Goal: Task Accomplishment & Management: Complete application form

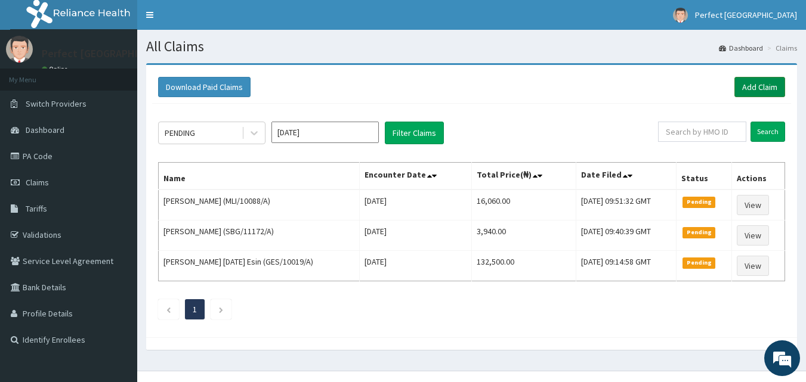
click at [754, 91] on link "Add Claim" at bounding box center [759, 87] width 51 height 20
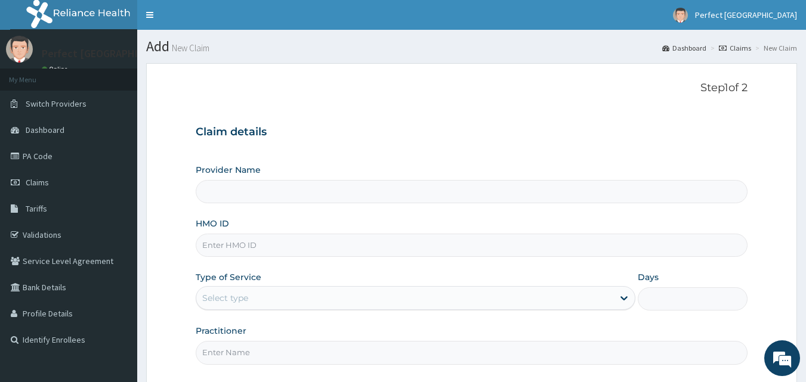
drag, startPoint x: 0, startPoint y: 0, endPoint x: 239, endPoint y: 247, distance: 343.7
click at [239, 247] on input "HMO ID" at bounding box center [472, 245] width 552 height 23
click at [438, 113] on div "Step 1 of 2 Claim details Provider Name HMO ID Type of Service Select type Days…" at bounding box center [472, 225] width 552 height 287
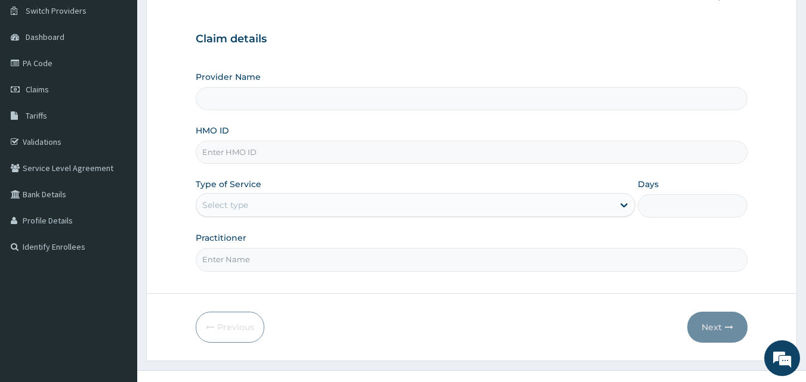
scroll to position [112, 0]
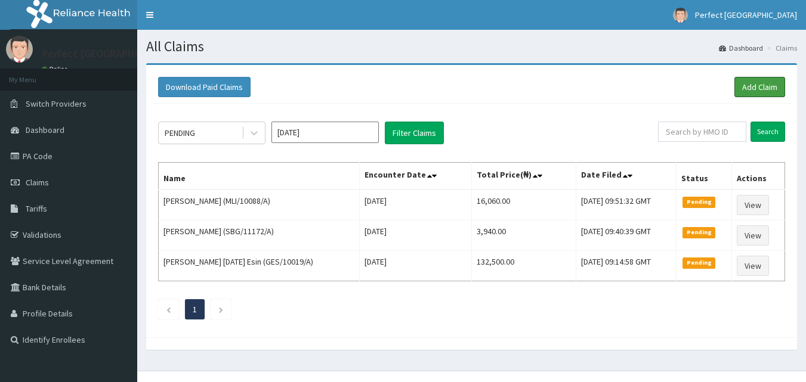
click at [755, 82] on link "Add Claim" at bounding box center [759, 87] width 51 height 20
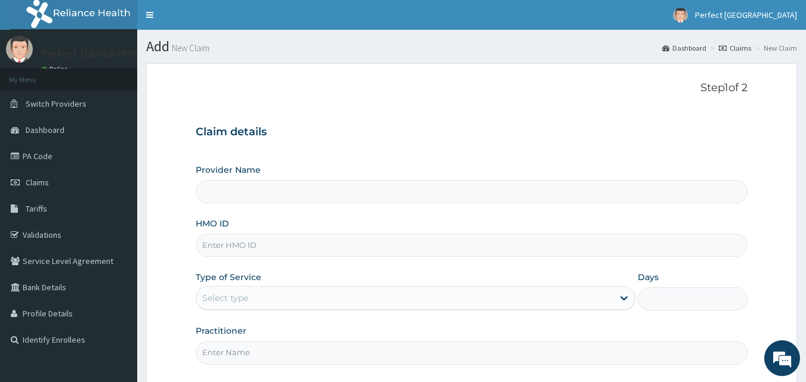
type input "Perfect [GEOGRAPHIC_DATA]"
click at [268, 241] on input "HMO ID" at bounding box center [472, 245] width 552 height 23
type input "RET/42318/A"
click at [623, 297] on icon at bounding box center [624, 298] width 12 height 12
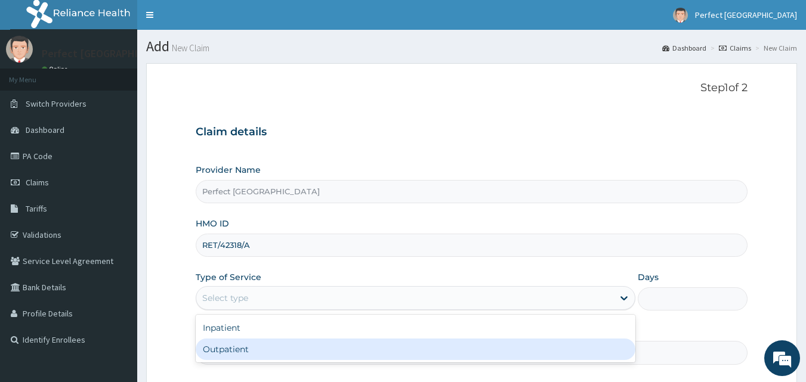
click at [580, 350] on div "Outpatient" at bounding box center [415, 349] width 439 height 21
type input "1"
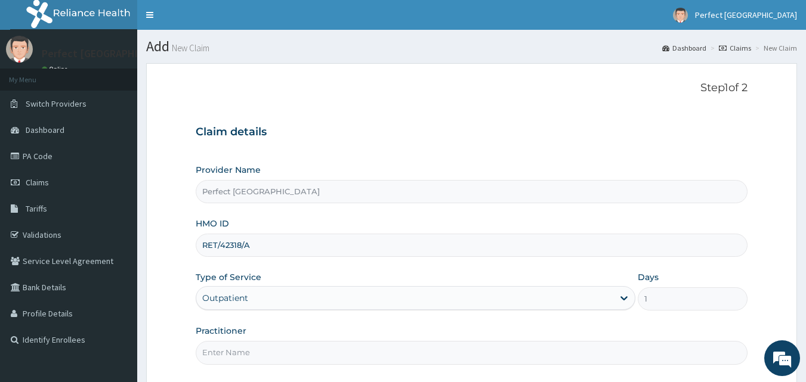
scroll to position [112, 0]
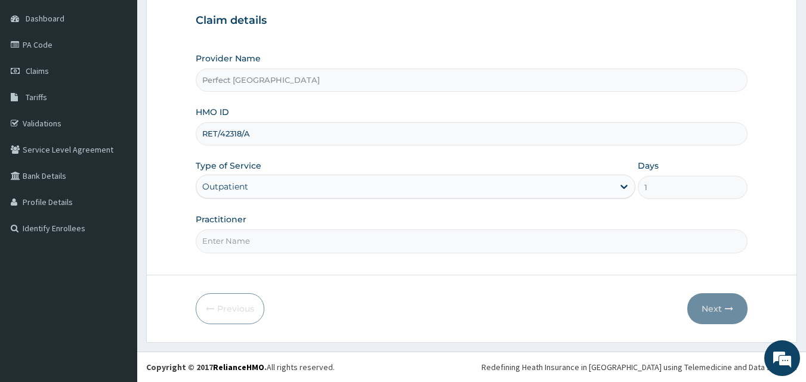
click at [290, 249] on input "Practitioner" at bounding box center [472, 241] width 552 height 23
type input "DR [PERSON_NAME]"
click at [705, 298] on button "Next" at bounding box center [717, 308] width 60 height 31
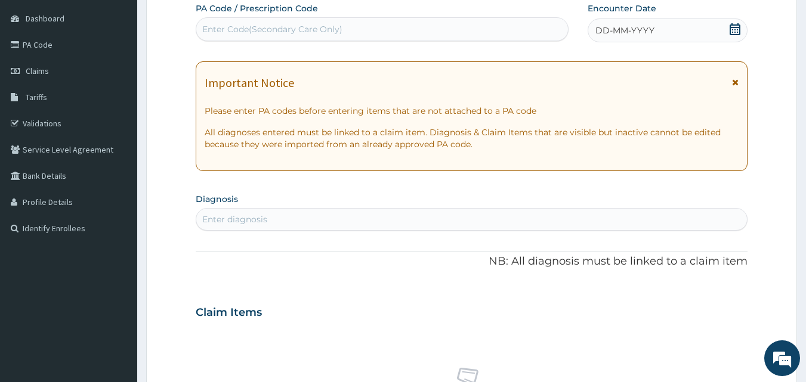
click at [736, 22] on div "DD-MM-YYYY" at bounding box center [667, 30] width 160 height 24
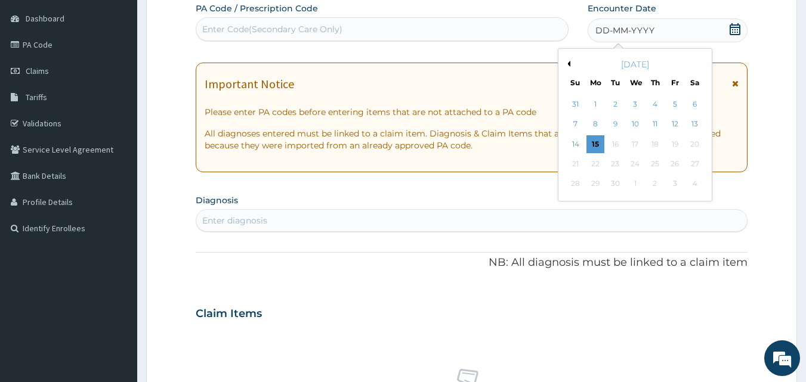
click at [595, 134] on div "14 15 16 17 18 19 20" at bounding box center [634, 144] width 139 height 20
click at [595, 142] on div "15" at bounding box center [595, 144] width 18 height 18
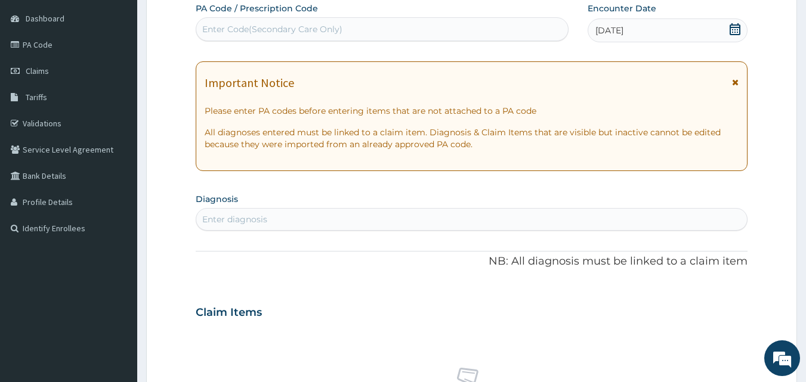
click at [728, 78] on div "Important Notice" at bounding box center [472, 85] width 534 height 19
click at [735, 79] on icon at bounding box center [735, 82] width 7 height 8
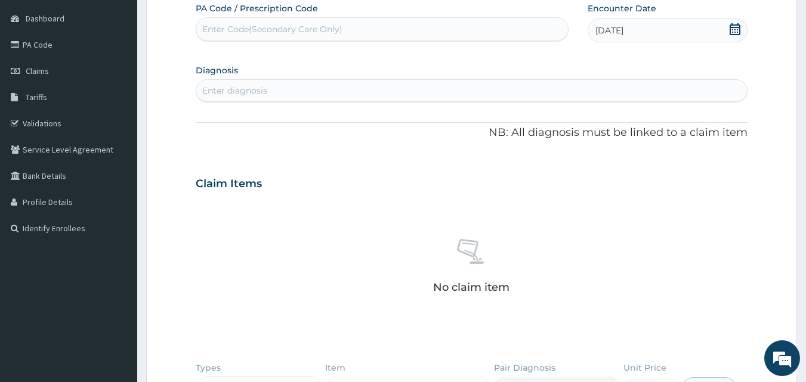
click at [498, 86] on div "Enter diagnosis" at bounding box center [471, 90] width 551 height 19
type input "PERIPHERAL NEUROPA"
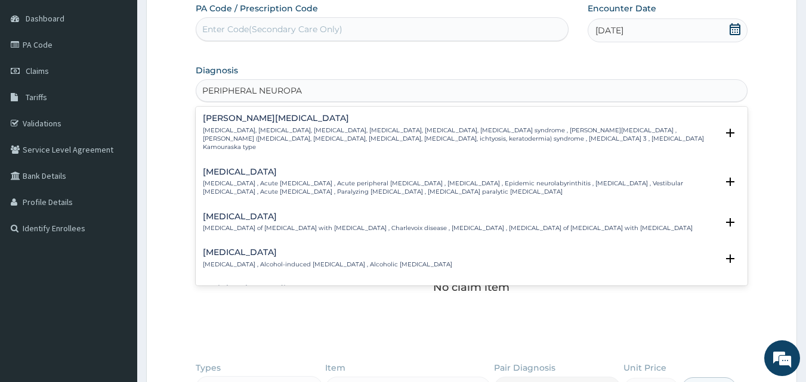
scroll to position [156, 0]
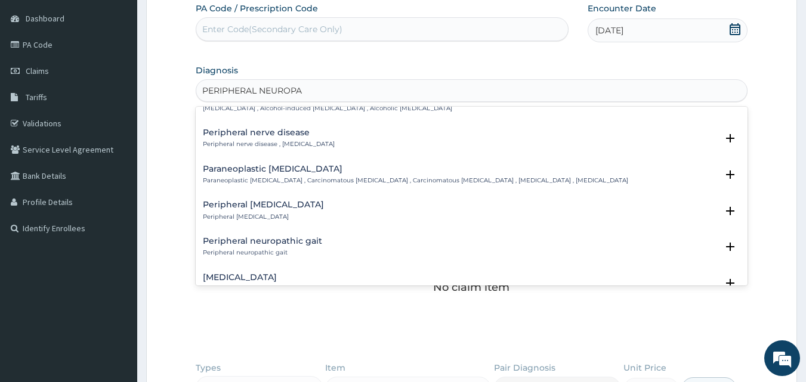
click at [302, 128] on h4 "Peripheral nerve disease" at bounding box center [269, 132] width 132 height 9
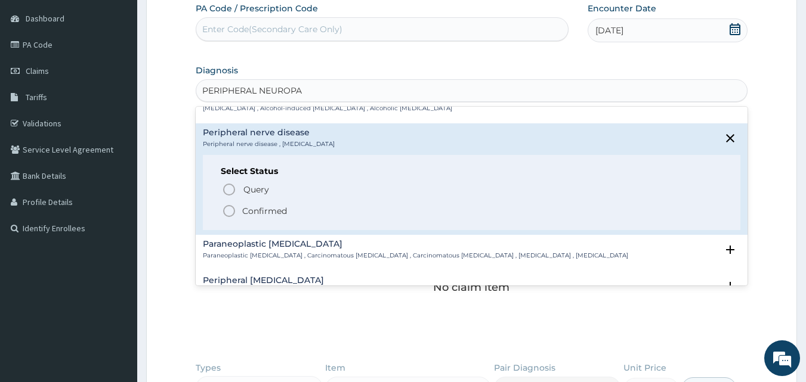
click at [233, 205] on icon "status option filled" at bounding box center [229, 211] width 14 height 14
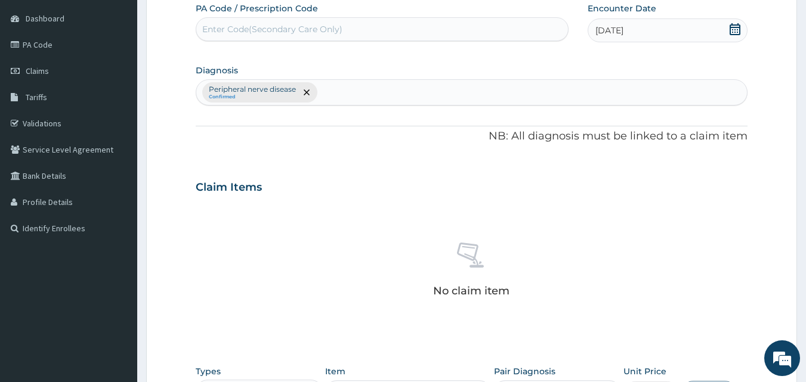
scroll to position [349, 0]
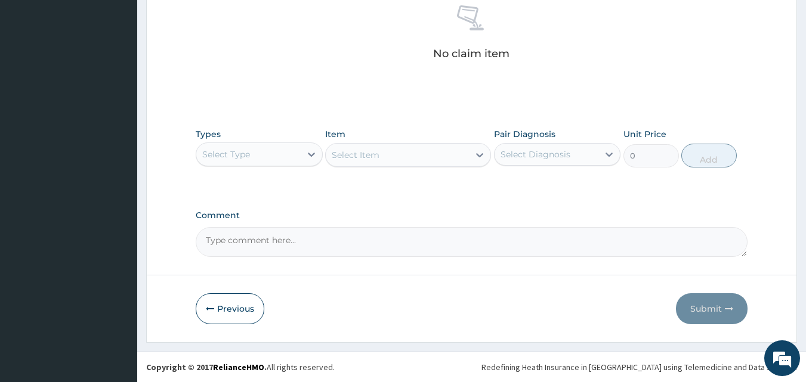
click at [314, 166] on div "Types Select Type" at bounding box center [259, 147] width 127 height 39
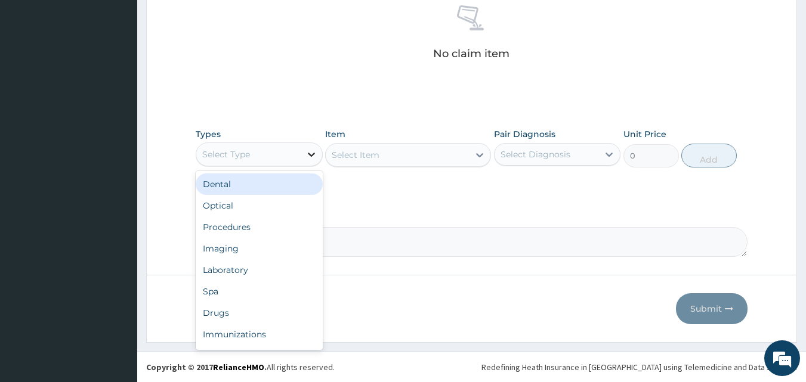
click at [316, 159] on icon at bounding box center [311, 154] width 12 height 12
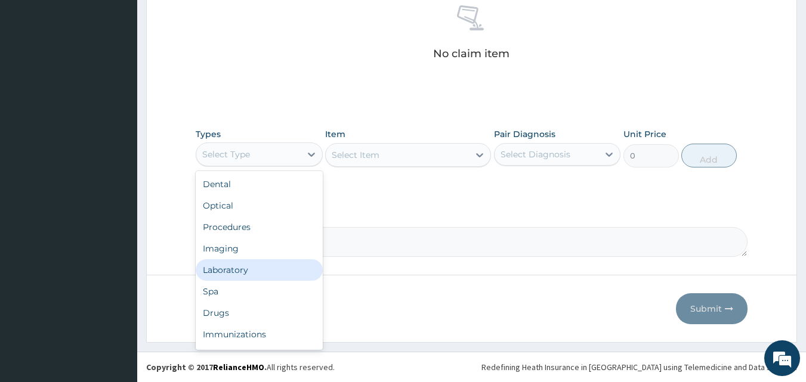
click at [256, 273] on div "Laboratory" at bounding box center [259, 269] width 127 height 21
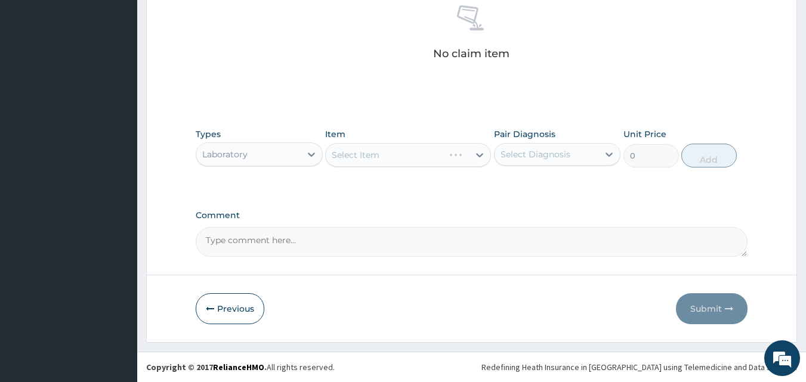
click at [481, 157] on div "Select Item" at bounding box center [408, 155] width 166 height 24
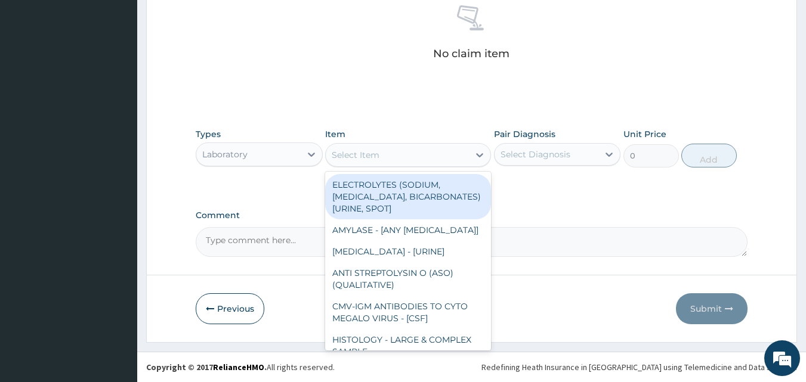
click at [481, 157] on icon at bounding box center [479, 155] width 12 height 12
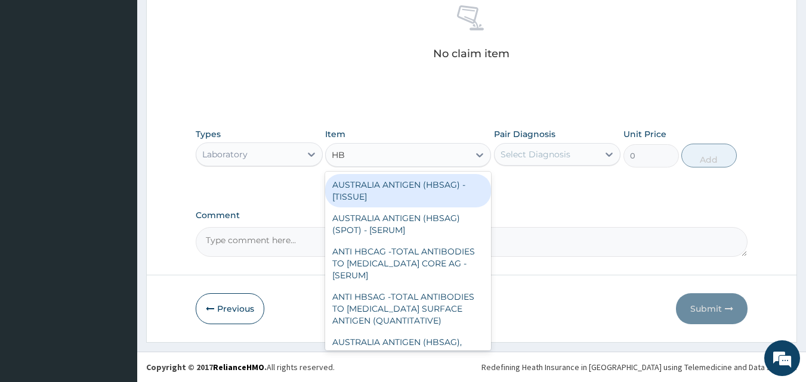
type input "HBA"
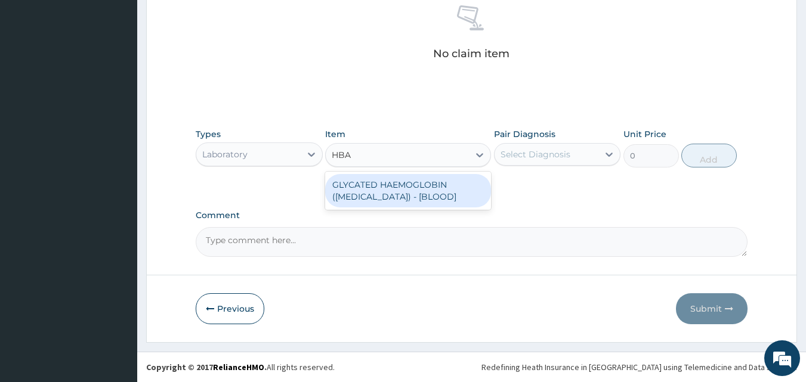
click at [420, 200] on div "GLYCATED HAEMOGLOBIN ([MEDICAL_DATA]) - [BLOOD]" at bounding box center [408, 190] width 166 height 33
type input "6000"
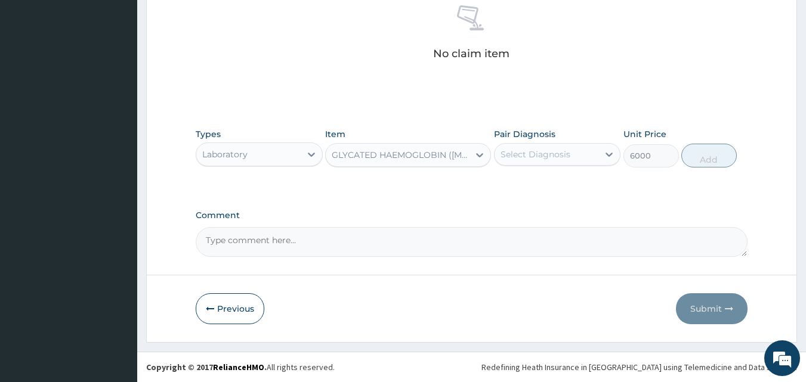
click at [460, 200] on div "PA Code / Prescription Code Enter Code(Secondary Care Only) Encounter Date [DAT…" at bounding box center [472, 11] width 552 height 492
click at [481, 158] on icon at bounding box center [479, 155] width 12 height 12
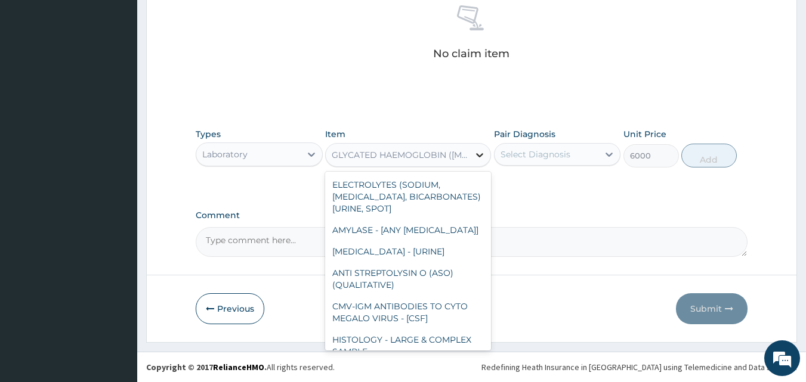
scroll to position [7200, 0]
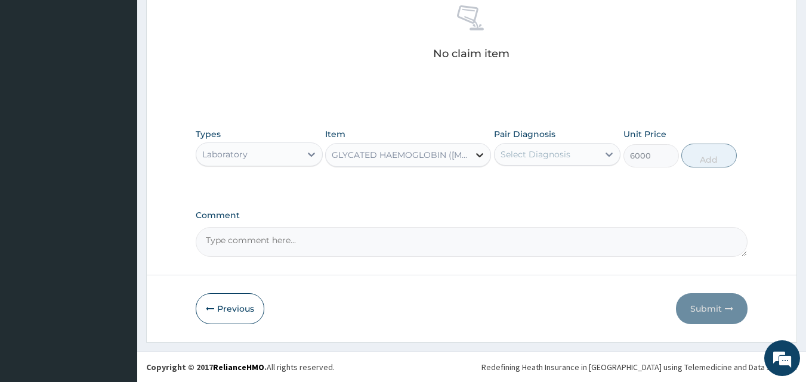
click at [481, 158] on icon at bounding box center [479, 155] width 12 height 12
type input "[PERSON_NAME]"
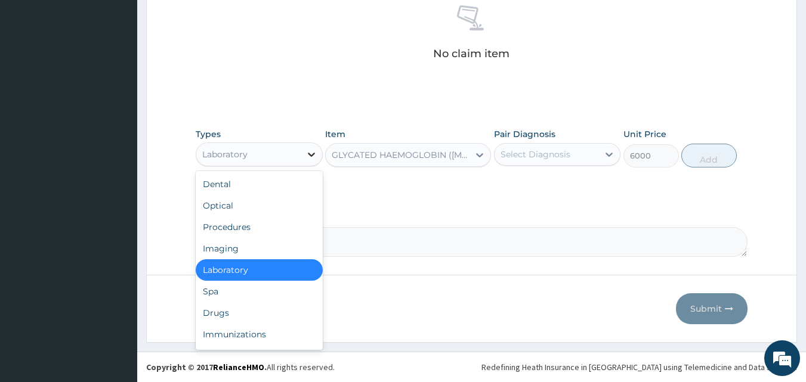
click at [309, 155] on icon at bounding box center [311, 155] width 7 height 4
click at [246, 247] on div "Imaging" at bounding box center [259, 248] width 127 height 21
type input "0"
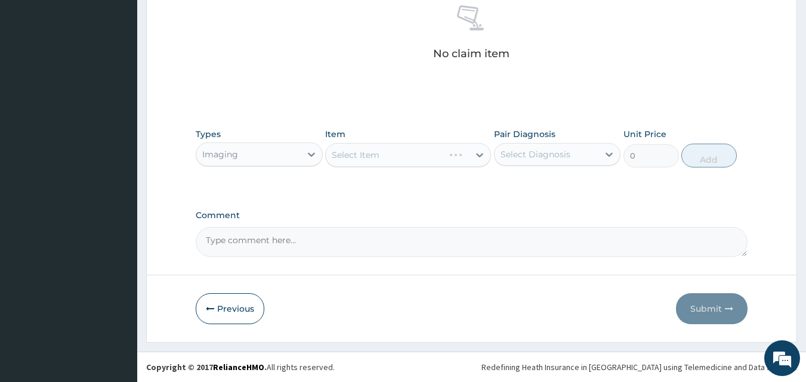
click at [481, 156] on div "Select Item" at bounding box center [408, 155] width 166 height 24
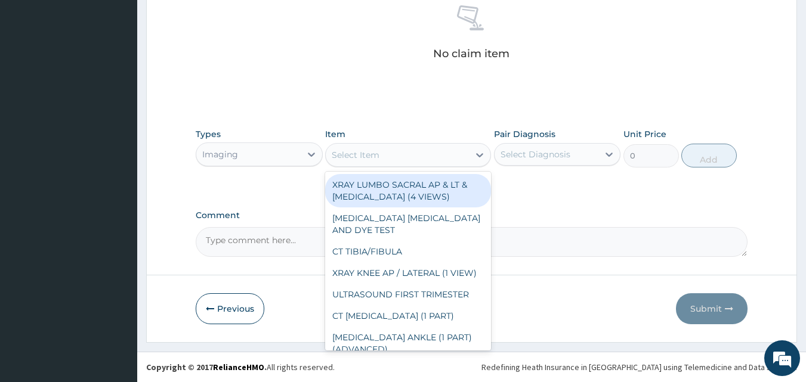
click at [481, 156] on icon at bounding box center [479, 155] width 7 height 4
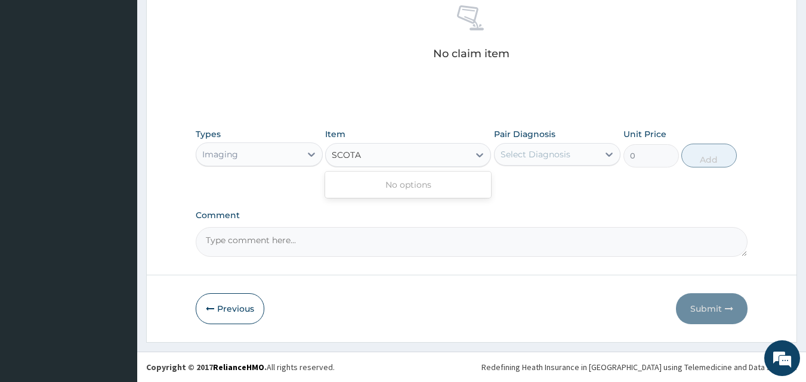
type input "[PERSON_NAME]"
click at [481, 156] on icon at bounding box center [479, 155] width 7 height 4
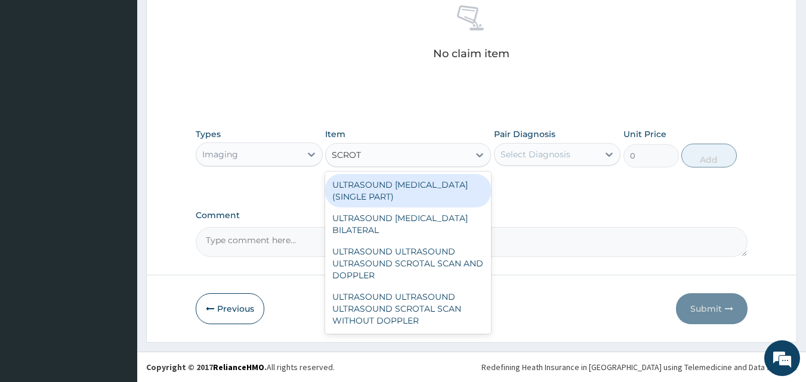
type input "SCROTA"
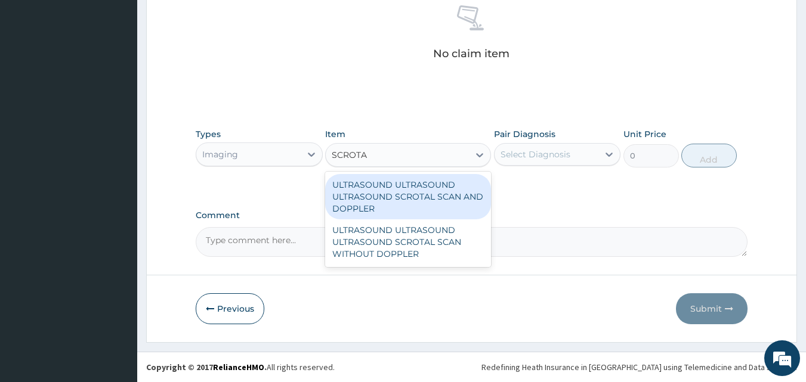
click at [453, 203] on div "ULTRASOUND ULTRASOUND ULTRASOUND SCROTAL SCAN AND DOPPLER" at bounding box center [408, 196] width 166 height 45
type input "30000"
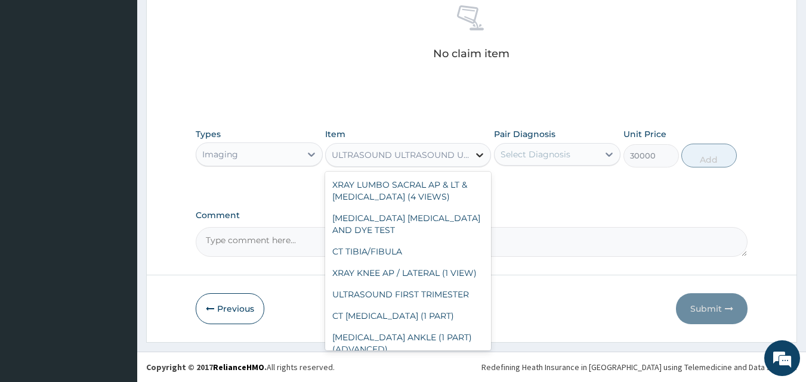
click at [481, 154] on icon at bounding box center [479, 155] width 7 height 4
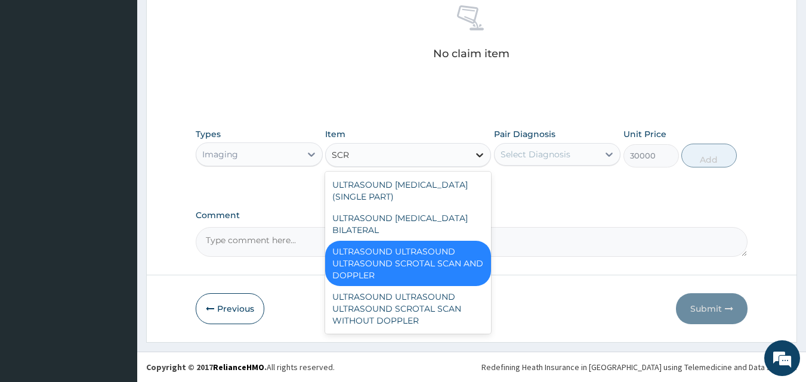
scroll to position [0, 0]
type input "SCROT"
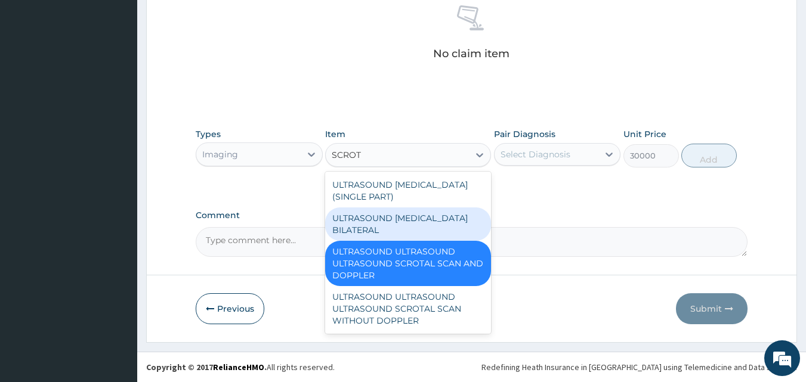
click at [412, 227] on div "ULTRASOUND [MEDICAL_DATA] BILATERAL" at bounding box center [408, 224] width 166 height 33
type input "10560"
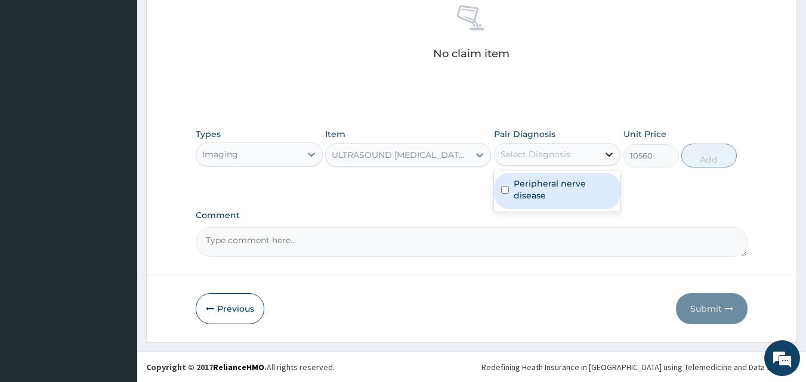
click at [610, 157] on icon at bounding box center [609, 154] width 12 height 12
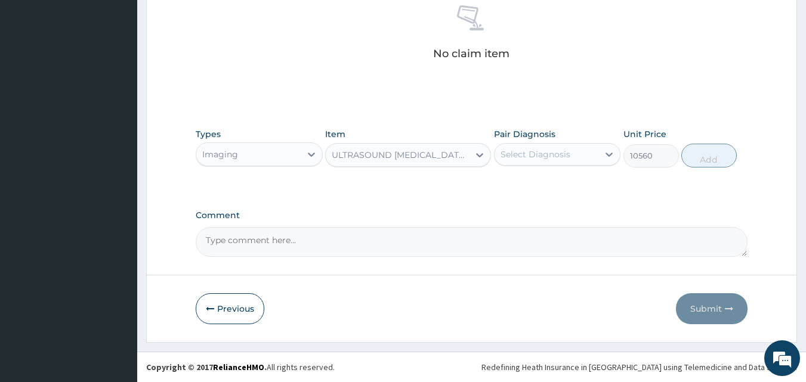
click at [652, 185] on div "Types Imaging Item ULTRASOUND [MEDICAL_DATA] BILATERAL Pair Diagnosis Select Di…" at bounding box center [472, 156] width 552 height 69
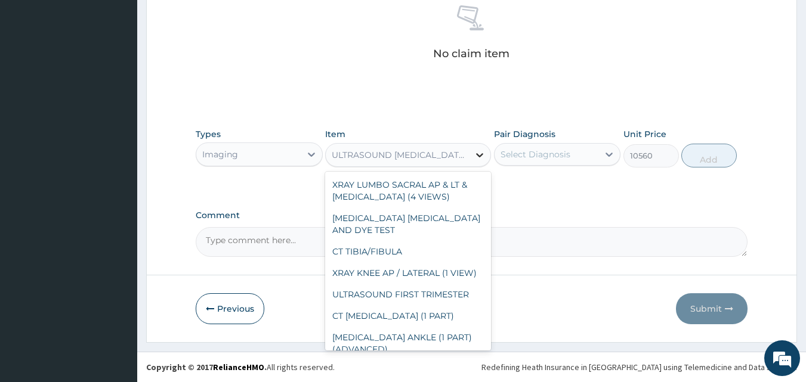
click at [475, 159] on icon at bounding box center [479, 155] width 12 height 12
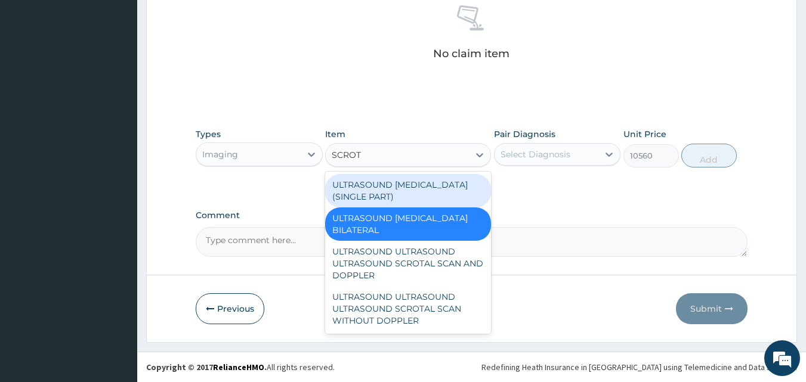
type input "SCROT"
